Goal: Task Accomplishment & Management: Manage account settings

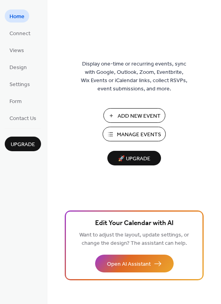
click at [134, 134] on span "Manage Events" at bounding box center [139, 135] width 44 height 8
click at [18, 85] on span "Settings" at bounding box center [19, 85] width 21 height 8
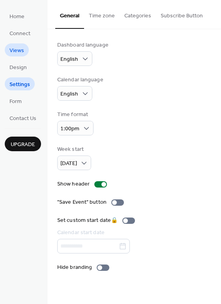
click at [19, 52] on span "Views" at bounding box center [16, 51] width 15 height 8
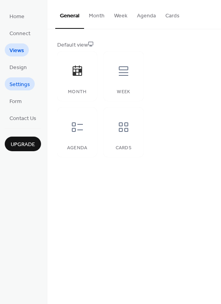
click at [15, 84] on span "Settings" at bounding box center [19, 85] width 21 height 8
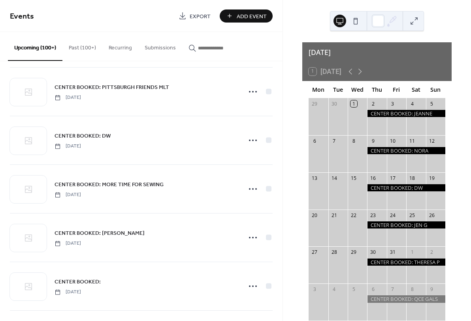
scroll to position [1054, 0]
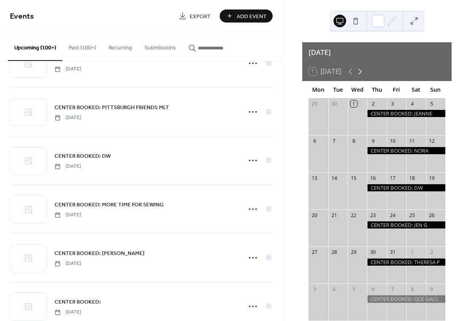
click at [361, 68] on icon at bounding box center [359, 71] width 9 height 9
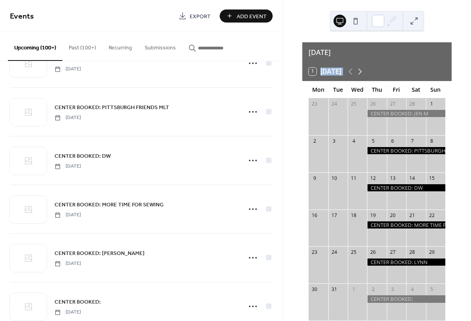
click at [361, 68] on icon at bounding box center [359, 71] width 9 height 9
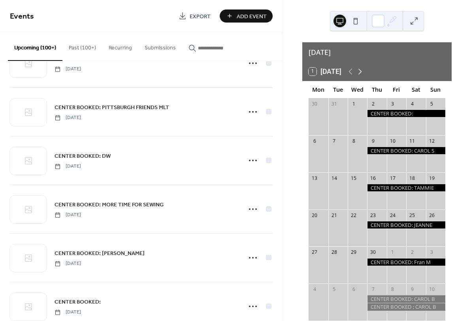
click at [361, 68] on icon at bounding box center [359, 71] width 9 height 9
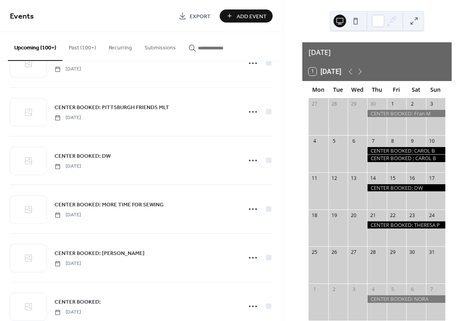
click at [329, 55] on div "[DATE]" at bounding box center [376, 52] width 149 height 20
click at [325, 153] on div at bounding box center [317, 158] width 19 height 22
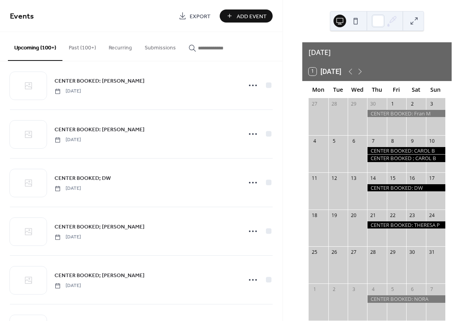
scroll to position [1864, 0]
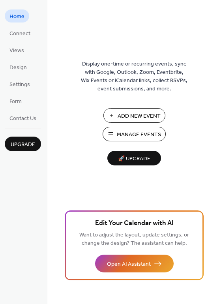
click at [133, 118] on span "Add New Event" at bounding box center [139, 116] width 43 height 8
click at [133, 134] on span "Manage Events" at bounding box center [139, 135] width 44 height 8
click at [122, 135] on span "Manage Events" at bounding box center [139, 135] width 44 height 8
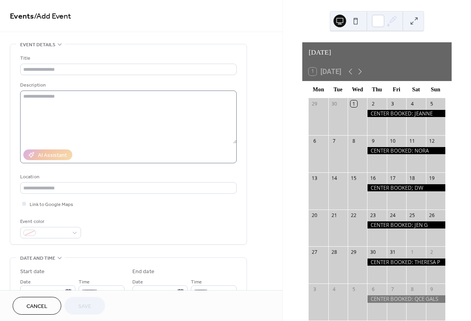
scroll to position [12, 0]
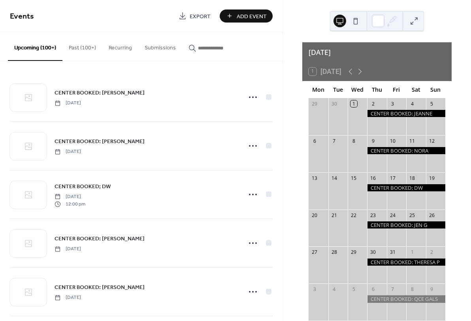
click at [212, 51] on input "button" at bounding box center [221, 48] width 47 height 8
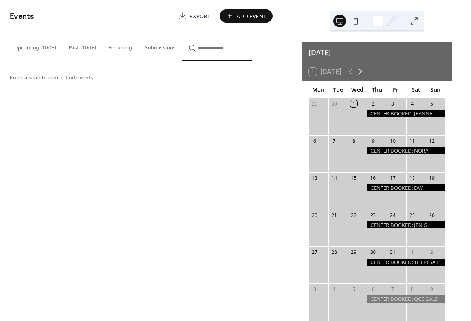
click at [360, 67] on icon at bounding box center [359, 71] width 9 height 9
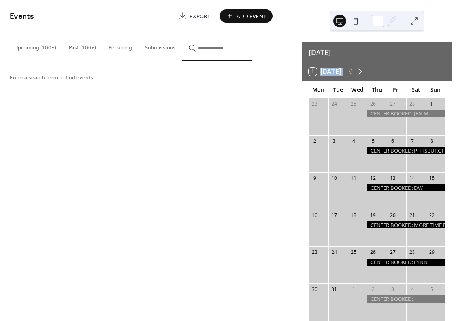
click at [360, 67] on icon at bounding box center [359, 71] width 9 height 9
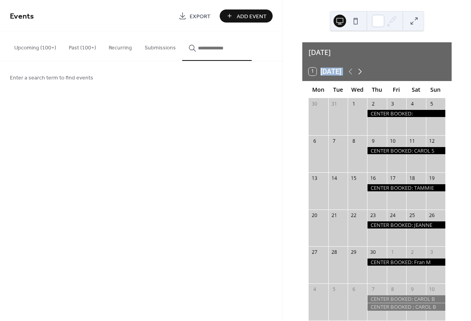
click at [360, 67] on icon at bounding box center [359, 71] width 9 height 9
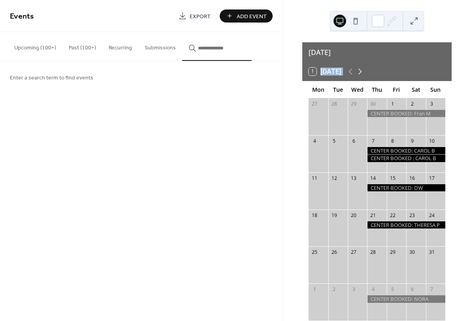
click at [360, 67] on icon at bounding box center [359, 71] width 9 height 9
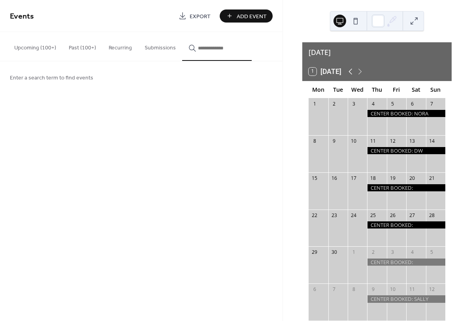
click at [349, 68] on icon at bounding box center [350, 71] width 9 height 9
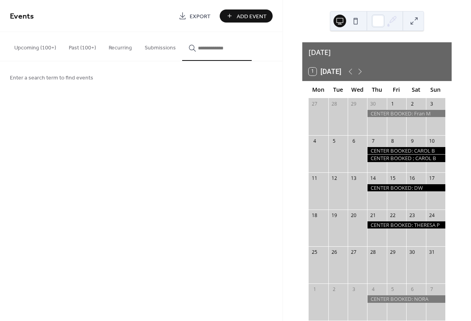
click at [205, 52] on input "button" at bounding box center [221, 48] width 47 height 8
type input "*"
click at [221, 48] on button "***" at bounding box center [217, 46] width 70 height 29
click at [222, 50] on input "**********" at bounding box center [221, 48] width 47 height 8
click at [221, 48] on button "**********" at bounding box center [217, 46] width 70 height 29
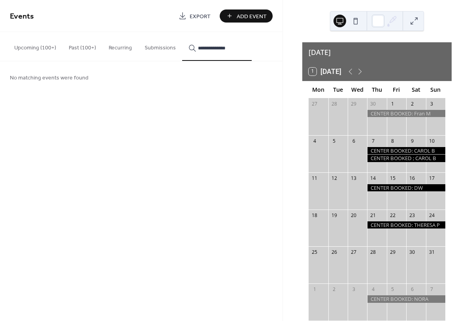
type input "**********"
click at [177, 178] on div "**********" at bounding box center [141, 160] width 282 height 321
click at [194, 48] on icon "button" at bounding box center [192, 48] width 8 height 8
click at [198, 48] on input "**********" at bounding box center [221, 48] width 47 height 8
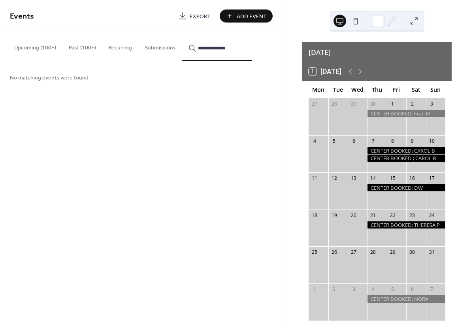
click at [194, 49] on icon "button" at bounding box center [192, 48] width 8 height 8
click at [198, 49] on input "**********" at bounding box center [221, 48] width 47 height 8
click at [43, 47] on button "Upcoming (100+)" at bounding box center [35, 46] width 55 height 28
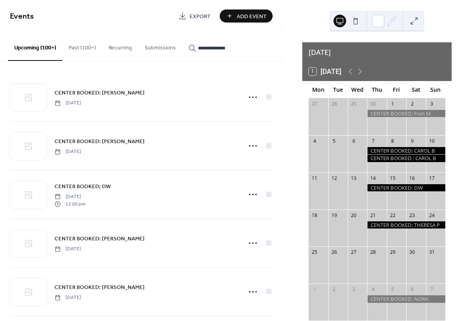
click at [196, 51] on icon "button" at bounding box center [192, 48] width 7 height 7
click at [198, 51] on input "**********" at bounding box center [221, 48] width 47 height 8
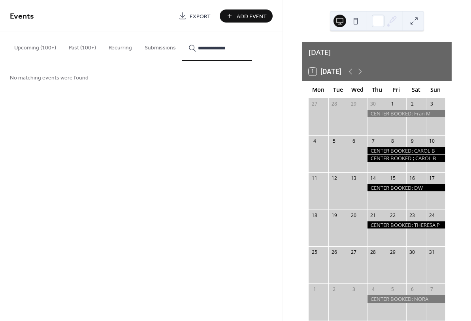
click at [371, 154] on div at bounding box center [406, 157] width 78 height 7
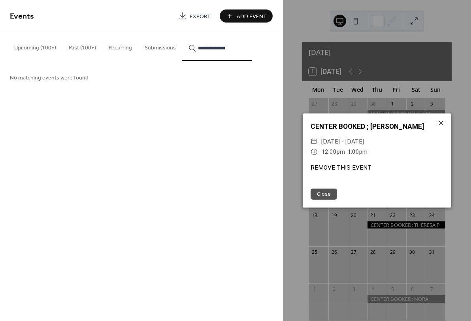
click at [327, 167] on div "REMOVE THIS EVENT" at bounding box center [377, 167] width 149 height 9
click at [320, 166] on div "REMOVE THIS EVENT" at bounding box center [377, 167] width 149 height 9
click at [326, 194] on button "Close" at bounding box center [323, 193] width 26 height 11
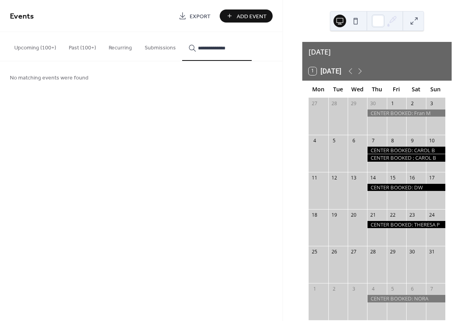
click at [376, 147] on div at bounding box center [406, 150] width 78 height 7
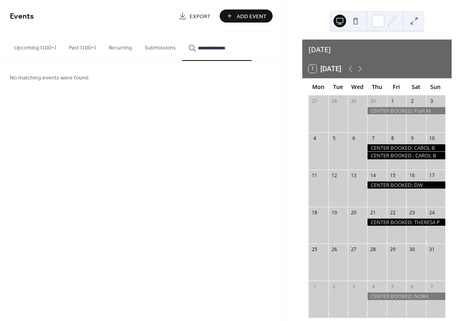
scroll to position [2, 0]
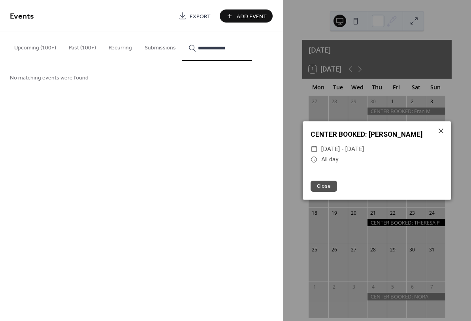
click at [364, 149] on span "Thu, May 7 - Sun, May 10, 2026" at bounding box center [342, 149] width 43 height 10
click at [350, 135] on div "CENTER BOOKED: CAROL B" at bounding box center [377, 134] width 149 height 10
click at [314, 149] on icon at bounding box center [313, 148] width 7 height 7
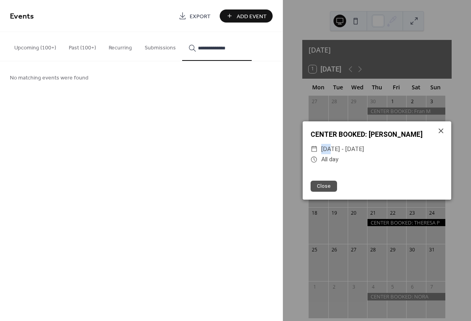
click at [314, 149] on icon at bounding box center [313, 148] width 7 height 7
click at [314, 156] on icon at bounding box center [313, 159] width 7 height 7
click at [233, 51] on input "**********" at bounding box center [221, 48] width 47 height 8
click at [330, 175] on div "Close" at bounding box center [377, 185] width 149 height 27
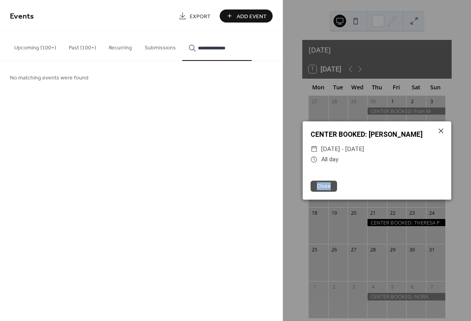
click at [330, 175] on div "Close" at bounding box center [377, 185] width 149 height 27
click at [378, 135] on div "CENTER BOOKED: CAROL B" at bounding box center [377, 134] width 149 height 10
drag, startPoint x: 385, startPoint y: 134, endPoint x: 385, endPoint y: 138, distance: 4.4
click at [385, 138] on div "CENTER BOOKED: CAROL B" at bounding box center [377, 134] width 149 height 10
drag, startPoint x: 397, startPoint y: 149, endPoint x: 323, endPoint y: 155, distance: 74.1
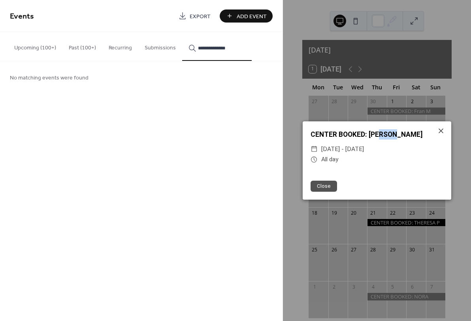
click at [323, 155] on div "​ Thu, May 7 - Sun, May 10, 2026 ​ All day" at bounding box center [377, 154] width 149 height 21
click at [337, 167] on div "CENTER BOOKED: CAROL B ​ Thu, May 7 - Sun, May 10, 2026 ​ All day" at bounding box center [377, 146] width 149 height 51
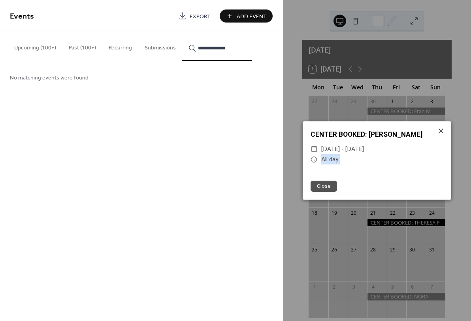
click at [337, 167] on div "CENTER BOOKED: CAROL B ​ Thu, May 7 - Sun, May 10, 2026 ​ All day" at bounding box center [377, 146] width 149 height 51
click at [340, 166] on div "CENTER BOOKED: CAROL B ​ Thu, May 7 - Sun, May 10, 2026 ​ All day" at bounding box center [377, 146] width 149 height 51
click at [440, 130] on icon at bounding box center [440, 130] width 9 height 9
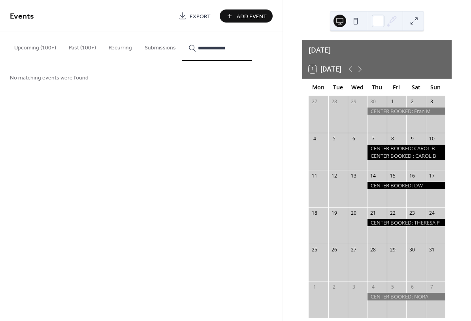
click at [405, 152] on div at bounding box center [406, 155] width 78 height 7
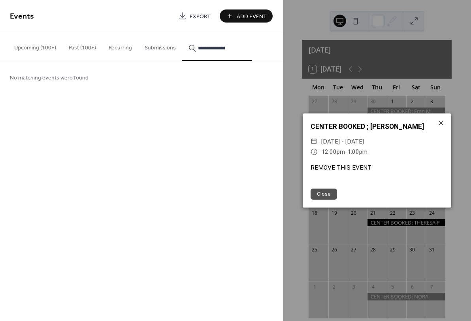
click at [220, 55] on button "**********" at bounding box center [217, 46] width 70 height 29
click at [313, 141] on icon at bounding box center [313, 141] width 7 height 7
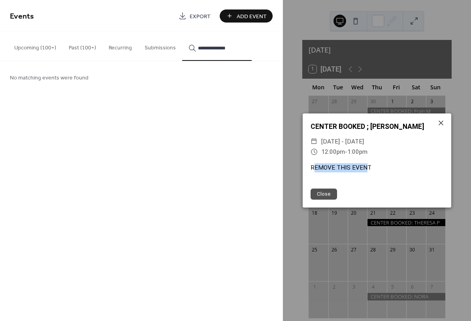
drag, startPoint x: 364, startPoint y: 166, endPoint x: 313, endPoint y: 166, distance: 51.0
click at [313, 166] on div "REMOVE THIS EVENT" at bounding box center [377, 167] width 149 height 9
click at [394, 167] on div "REMOVE THIS EVENT" at bounding box center [377, 167] width 149 height 9
click at [200, 17] on span "Export" at bounding box center [200, 16] width 21 height 8
click at [323, 195] on button "Close" at bounding box center [323, 193] width 26 height 11
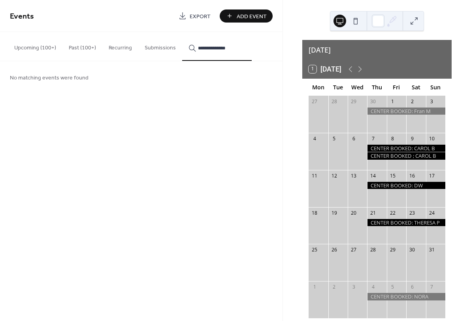
scroll to position [2, 0]
click at [158, 48] on button "Submissions" at bounding box center [160, 46] width 44 height 28
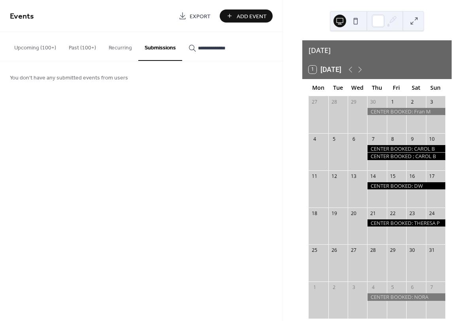
click at [239, 15] on span "Add Event" at bounding box center [252, 16] width 30 height 8
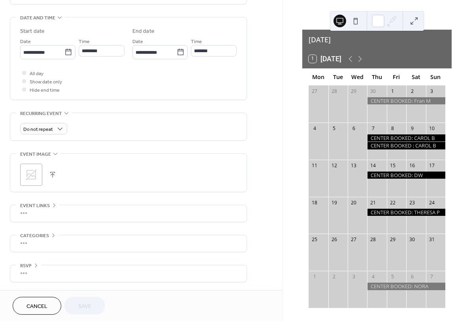
scroll to position [248, 0]
click at [68, 52] on icon at bounding box center [68, 52] width 8 height 8
click at [64, 52] on input "**********" at bounding box center [42, 52] width 44 height 11
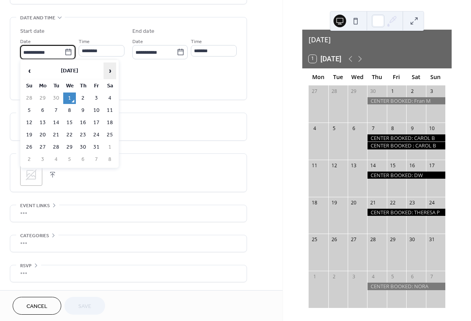
click at [111, 70] on span "›" at bounding box center [110, 71] width 12 height 16
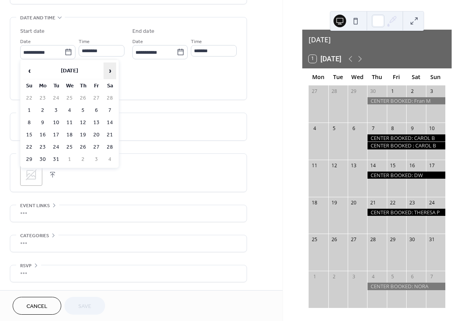
click at [111, 70] on span "›" at bounding box center [110, 71] width 12 height 16
click at [83, 111] on td "7" at bounding box center [83, 110] width 13 height 11
type input "**********"
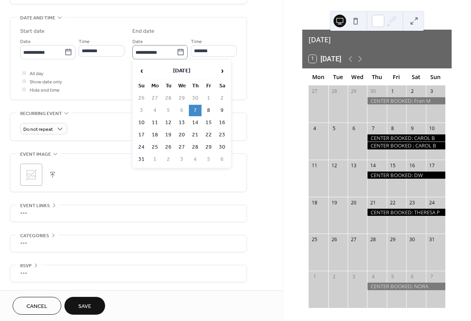
click at [177, 52] on icon at bounding box center [181, 52] width 8 height 8
click at [177, 52] on input "**********" at bounding box center [154, 52] width 44 height 11
click at [143, 122] on td "10" at bounding box center [141, 124] width 13 height 11
type input "**********"
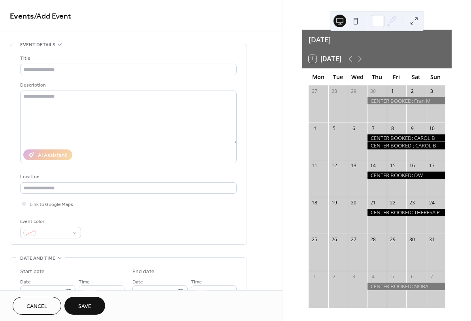
scroll to position [0, 0]
click at [356, 22] on button at bounding box center [355, 21] width 13 height 13
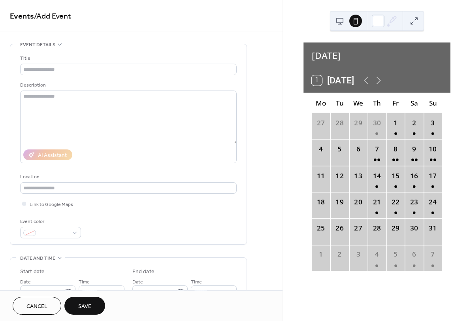
click at [340, 22] on button at bounding box center [339, 21] width 13 height 13
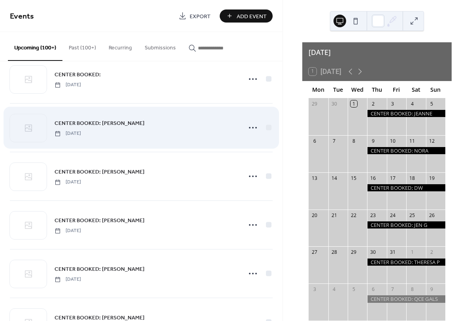
scroll to position [1281, 0]
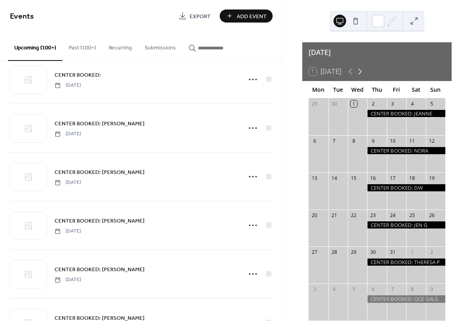
click at [363, 67] on icon at bounding box center [359, 71] width 9 height 9
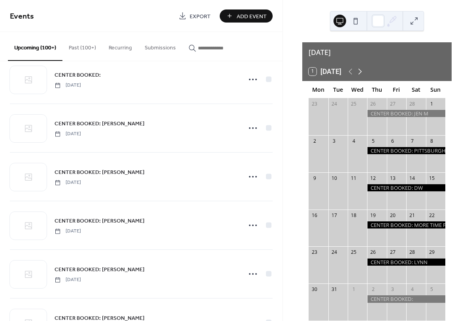
click at [363, 67] on icon at bounding box center [359, 71] width 9 height 9
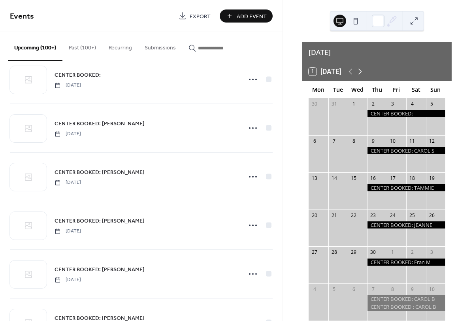
click at [363, 67] on icon at bounding box center [359, 71] width 9 height 9
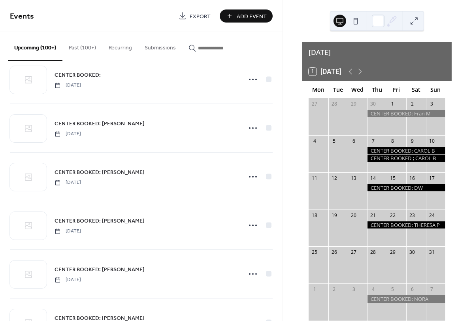
click at [212, 50] on input "button" at bounding box center [221, 48] width 47 height 8
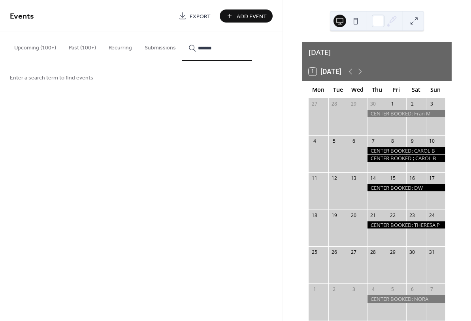
click at [221, 48] on button "******" at bounding box center [217, 46] width 70 height 29
type input "**********"
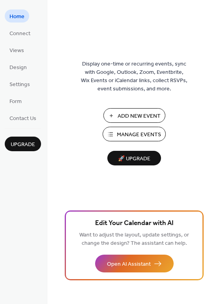
click at [21, 145] on span "Upgrade" at bounding box center [23, 145] width 24 height 8
click at [21, 83] on span "Settings" at bounding box center [19, 85] width 21 height 8
